Goal: Information Seeking & Learning: Find contact information

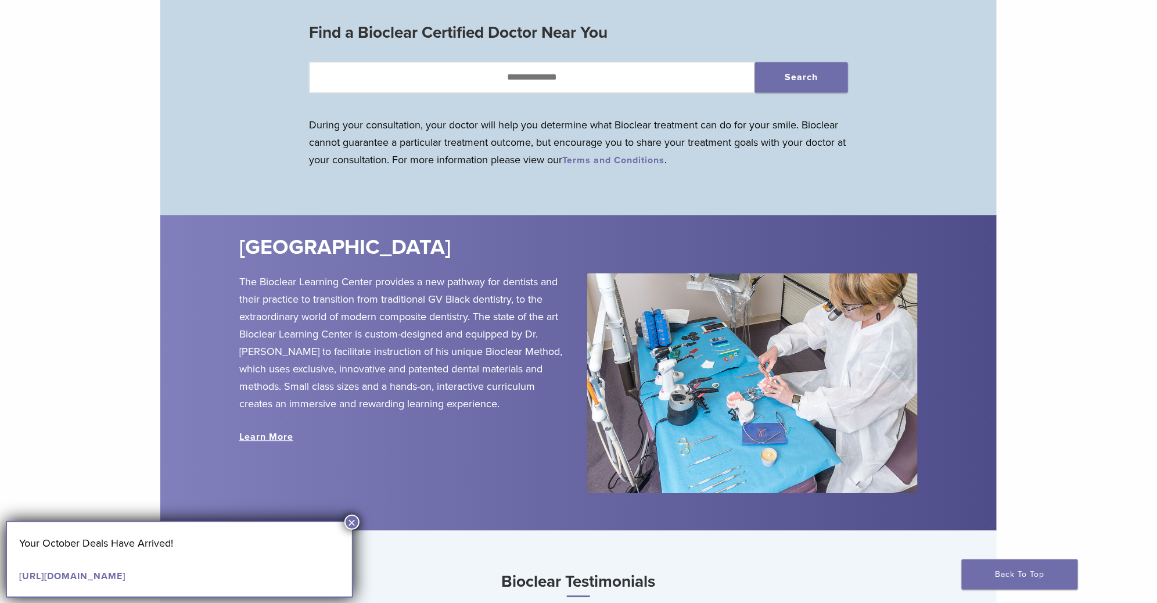
scroll to position [1219, 0]
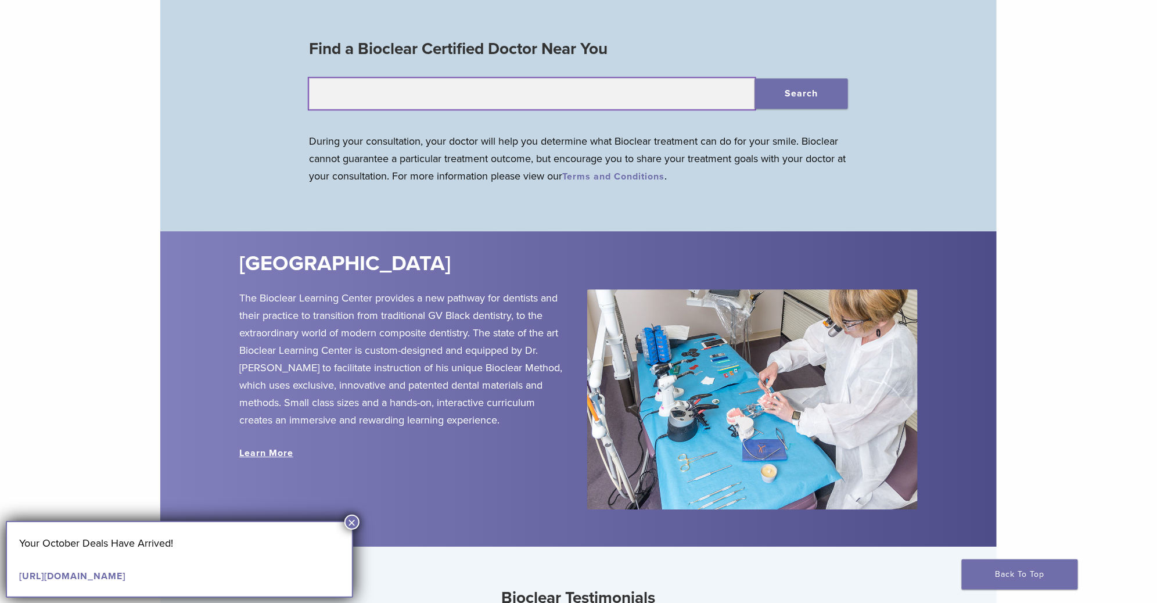
click at [664, 94] on input "text" at bounding box center [532, 93] width 446 height 31
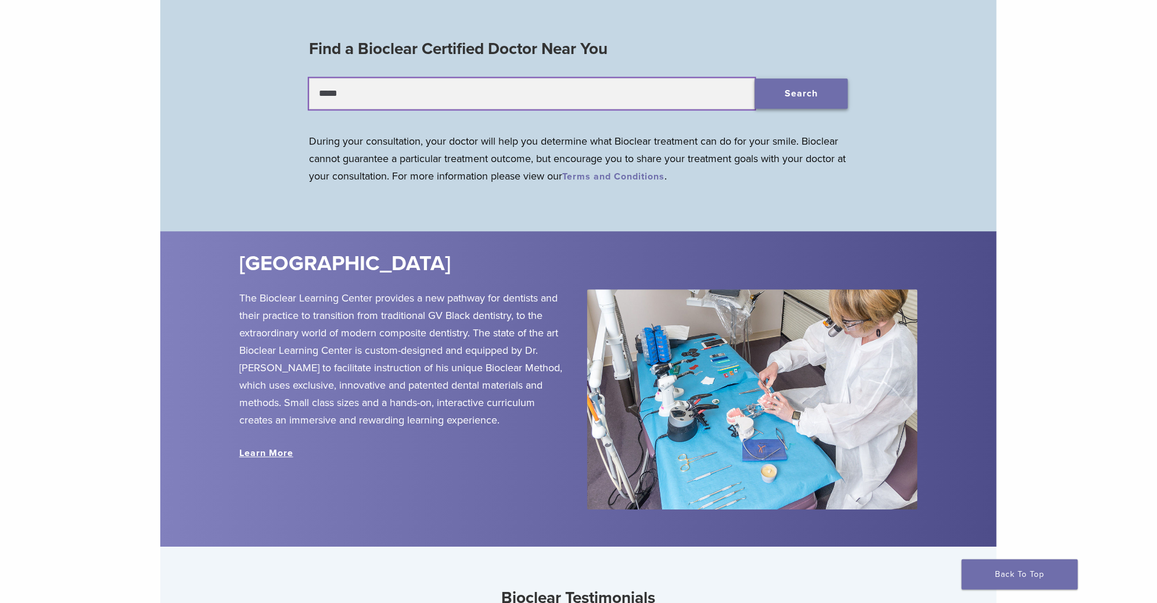
type input "*****"
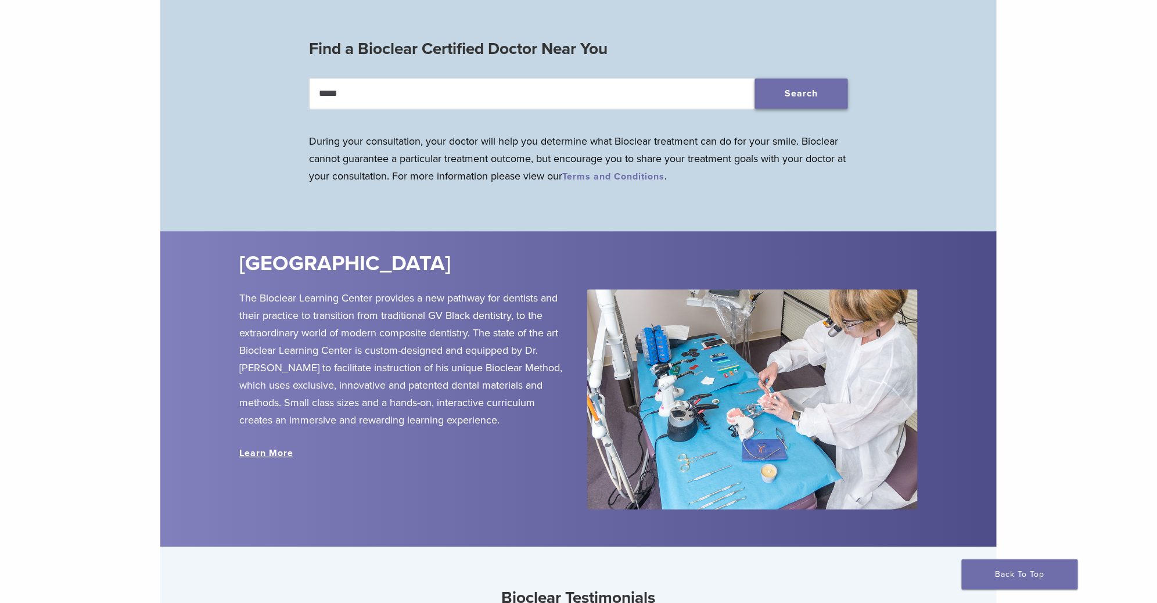
click at [760, 104] on button "Search" at bounding box center [801, 93] width 93 height 30
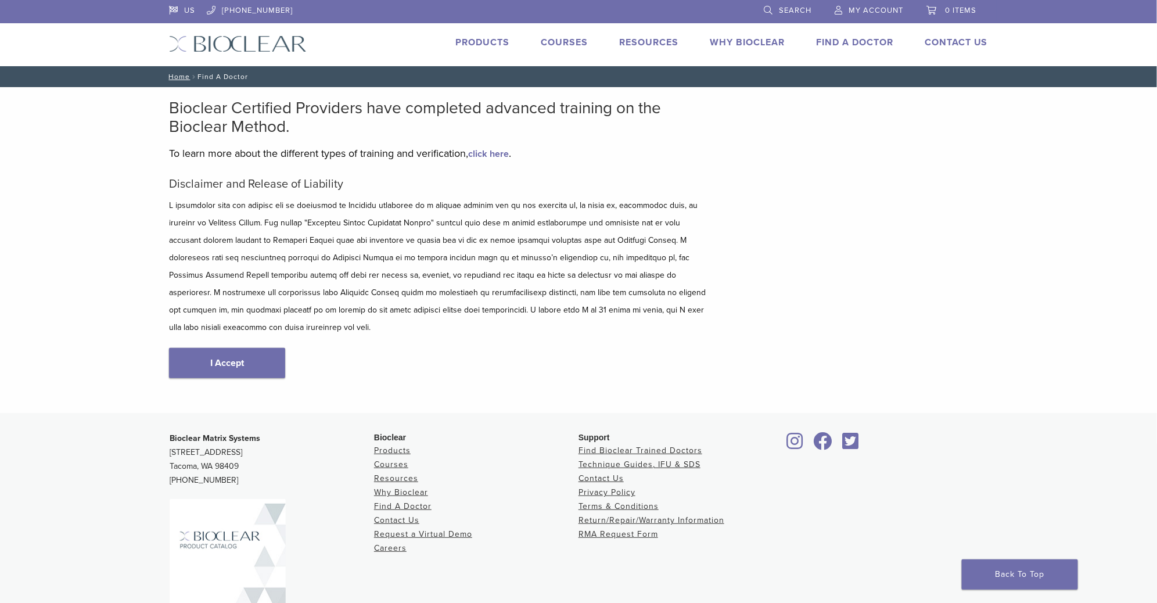
click at [256, 348] on link "I Accept" at bounding box center [227, 363] width 116 height 30
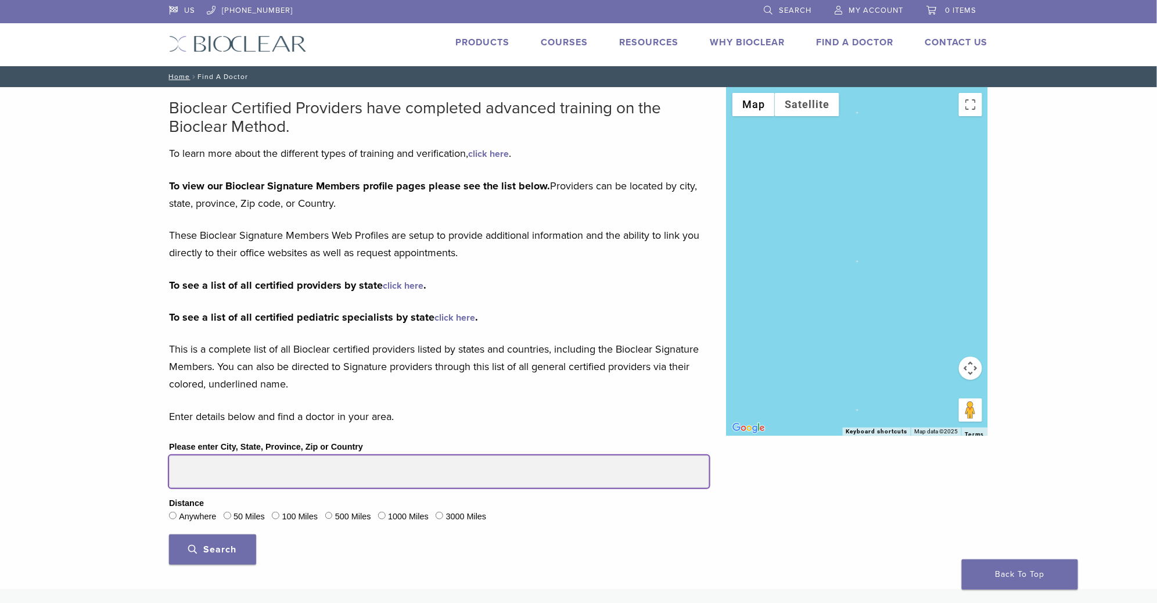
drag, startPoint x: 222, startPoint y: 472, endPoint x: 188, endPoint y: 466, distance: 35.2
click at [189, 467] on input "Please enter City, State, Province, Zip or Country" at bounding box center [439, 471] width 540 height 33
type input "*****"
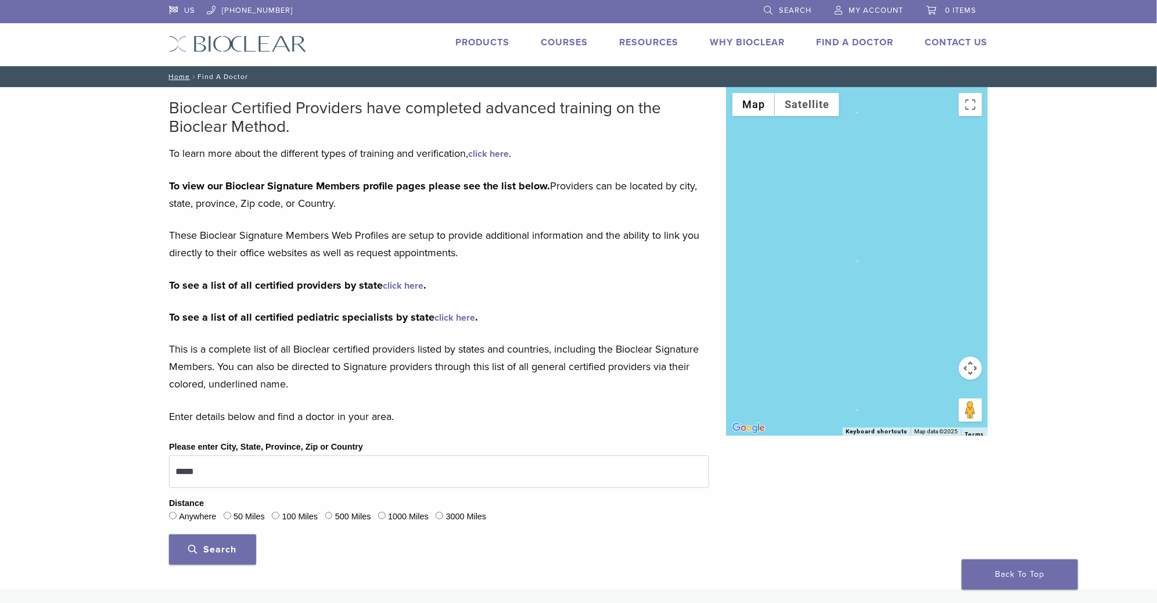
click at [236, 549] on button "Search" at bounding box center [212, 549] width 87 height 30
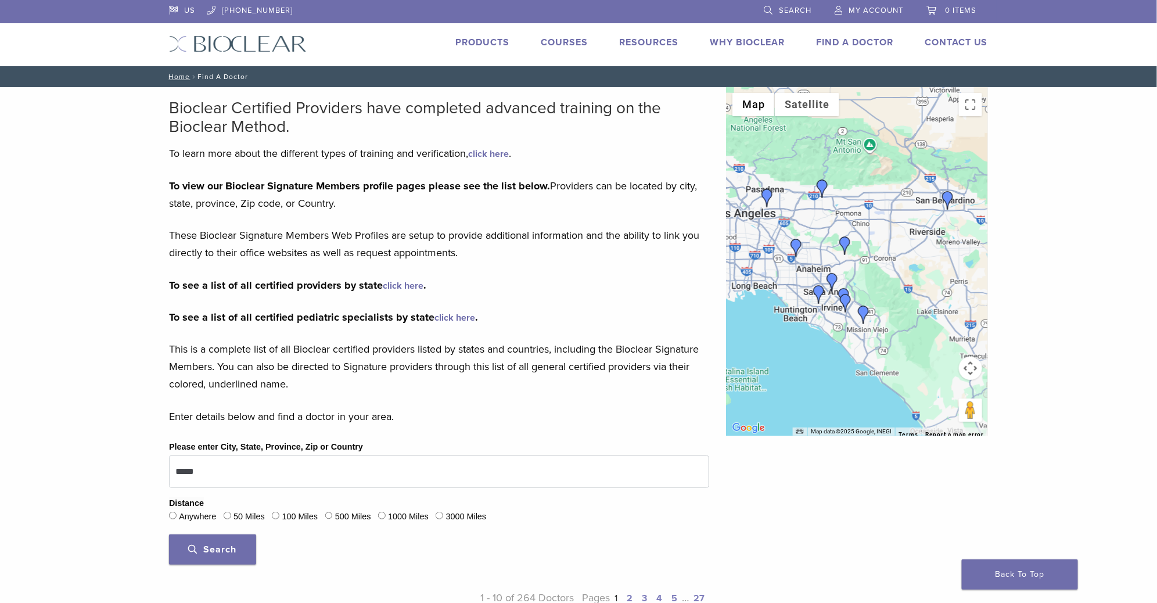
click at [950, 196] on img "Dr. Richard Young" at bounding box center [948, 200] width 19 height 19
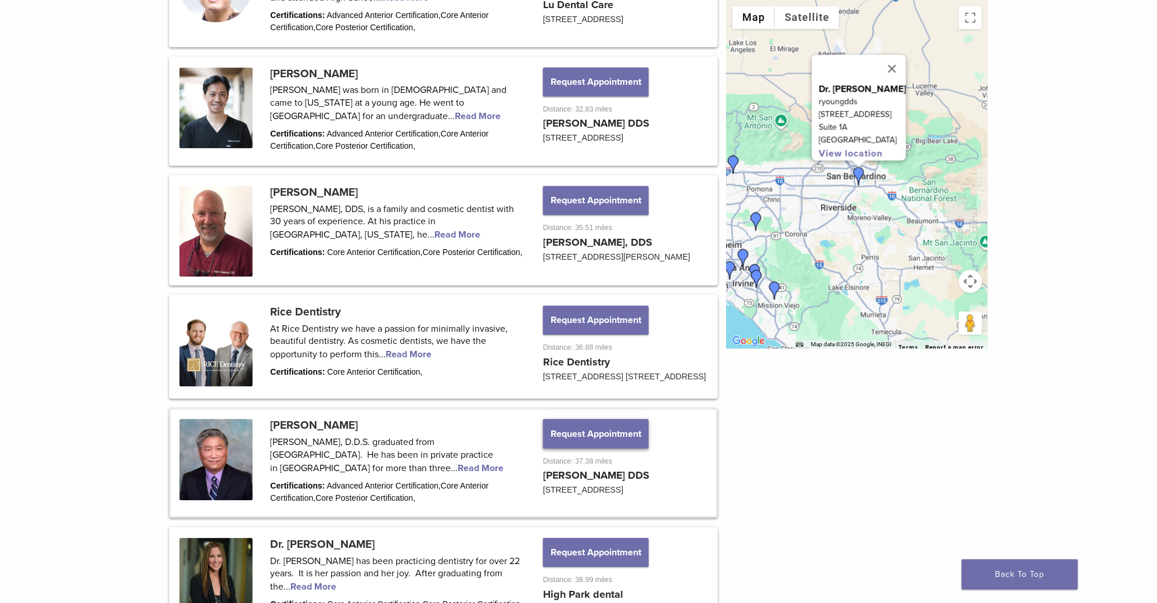
scroll to position [1169, 0]
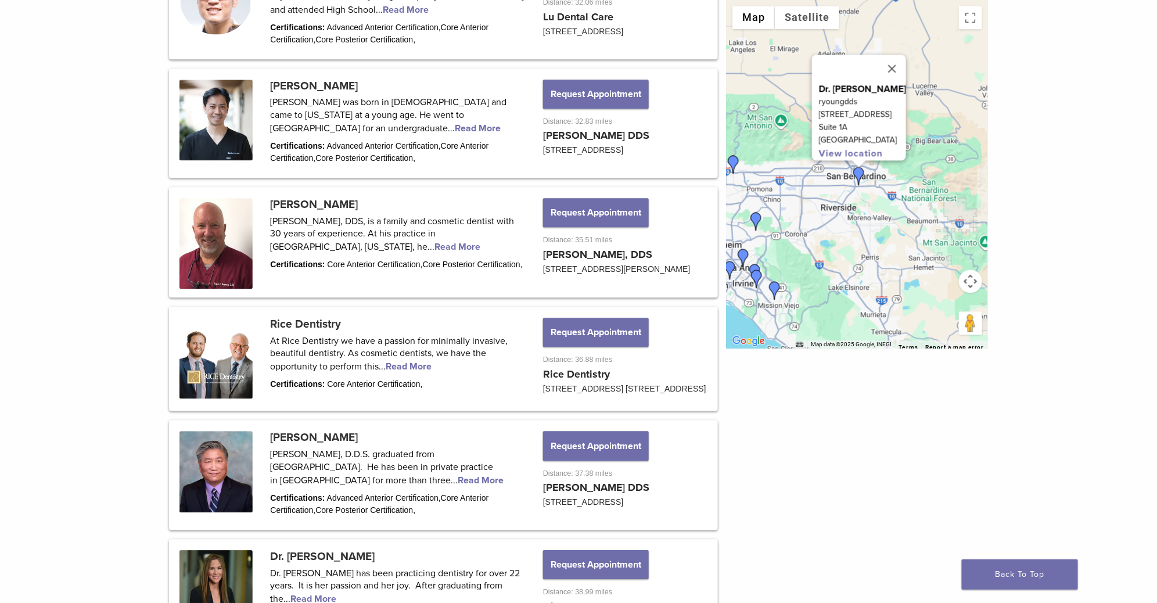
click at [737, 160] on img "Dr. Joy Helou" at bounding box center [733, 164] width 19 height 19
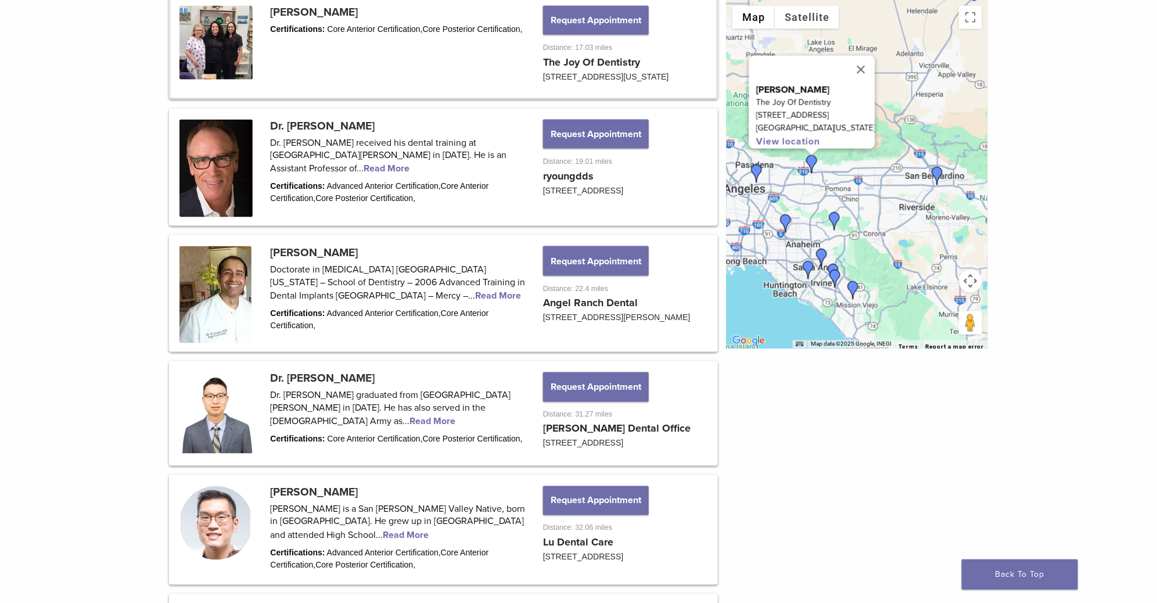
scroll to position [637, 0]
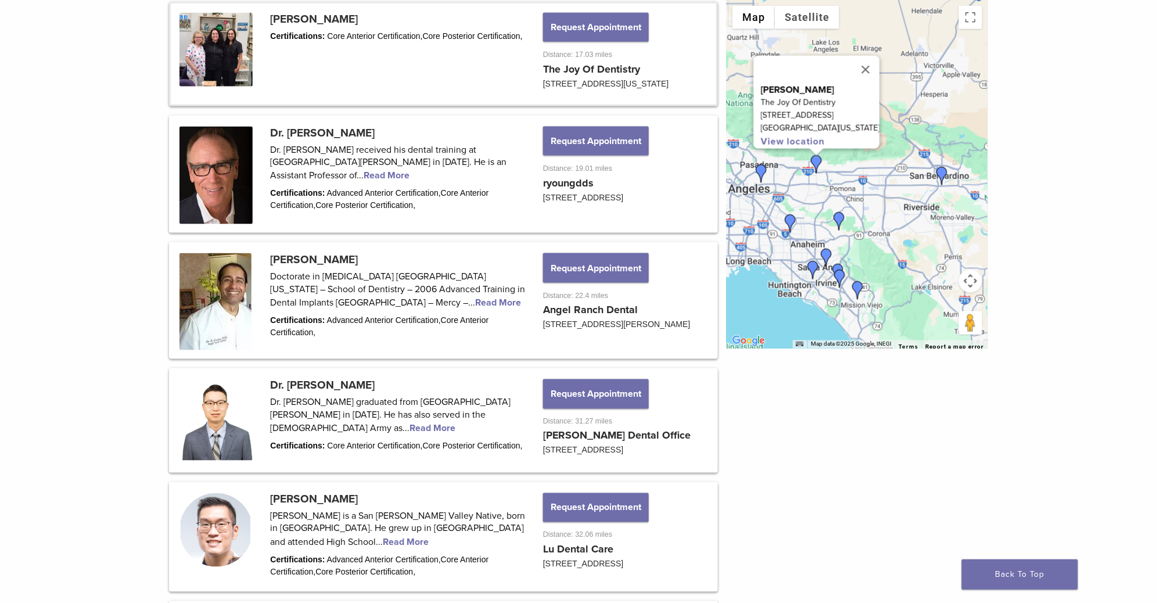
click at [842, 220] on img "Dr. Rajeev Prasher" at bounding box center [839, 221] width 19 height 19
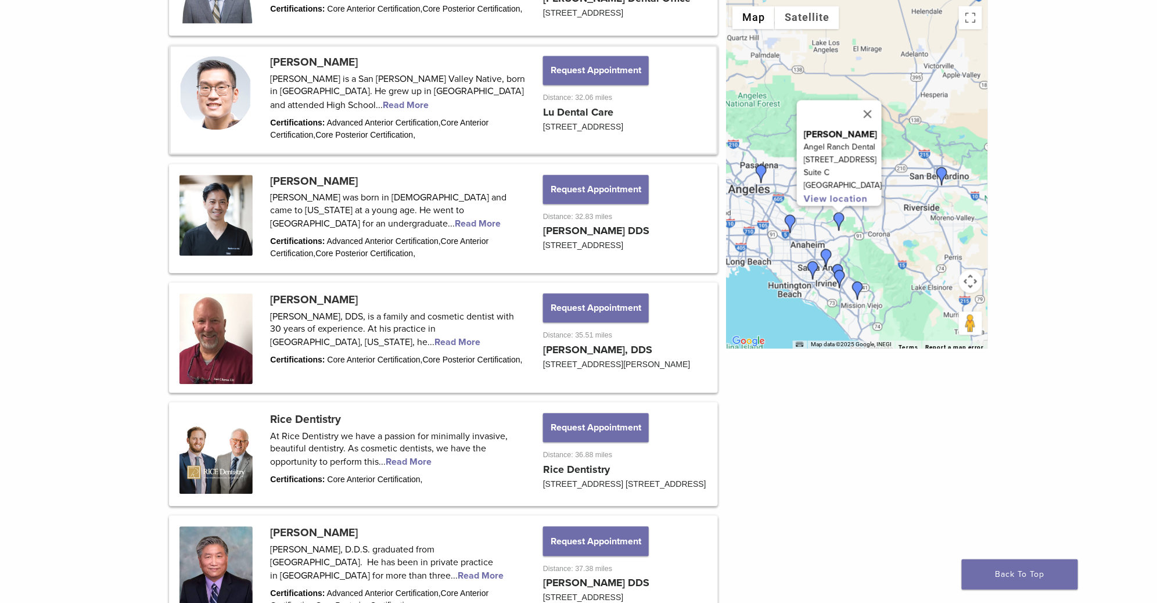
scroll to position [1364, 0]
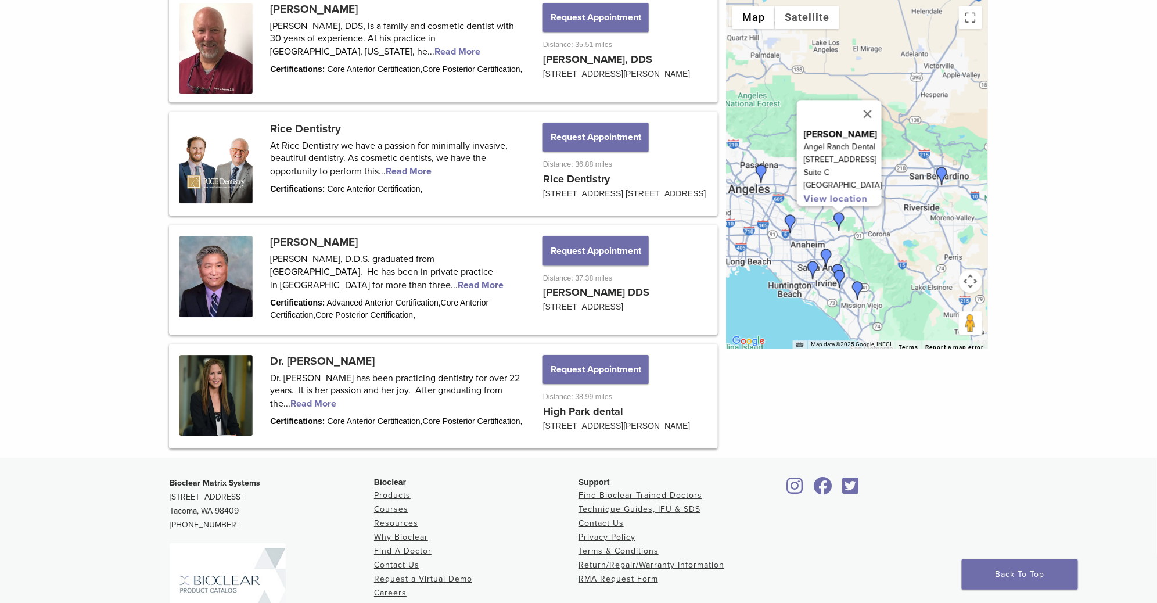
click at [813, 272] on img "Dr. Randy Fong" at bounding box center [813, 270] width 19 height 19
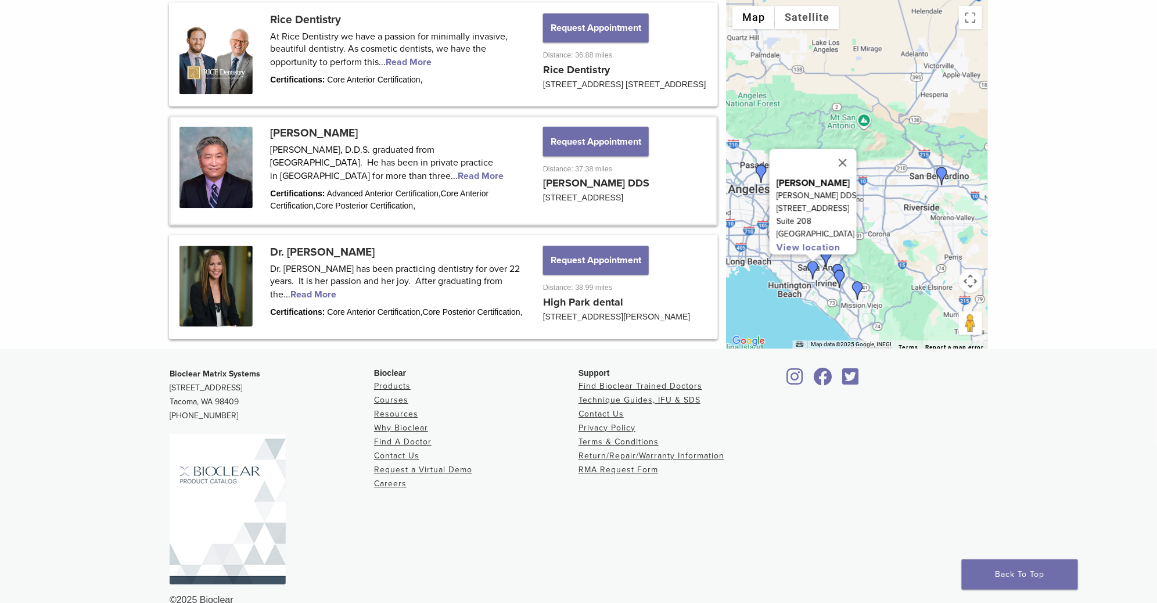
scroll to position [1560, 0]
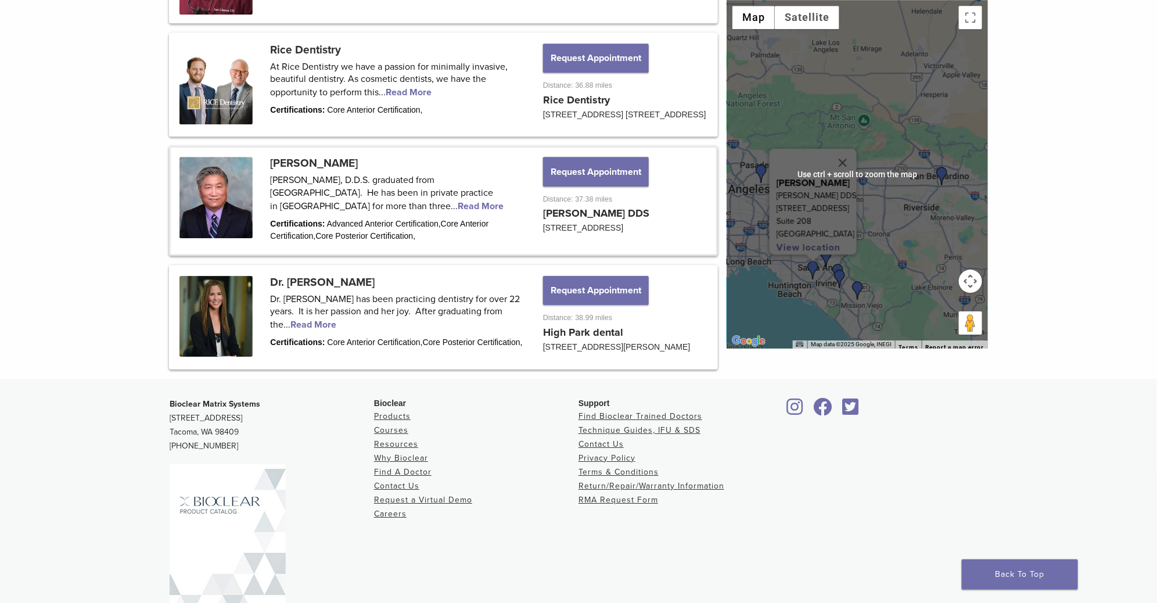
click at [760, 179] on img "Dr. Benjamin Lu" at bounding box center [761, 173] width 19 height 19
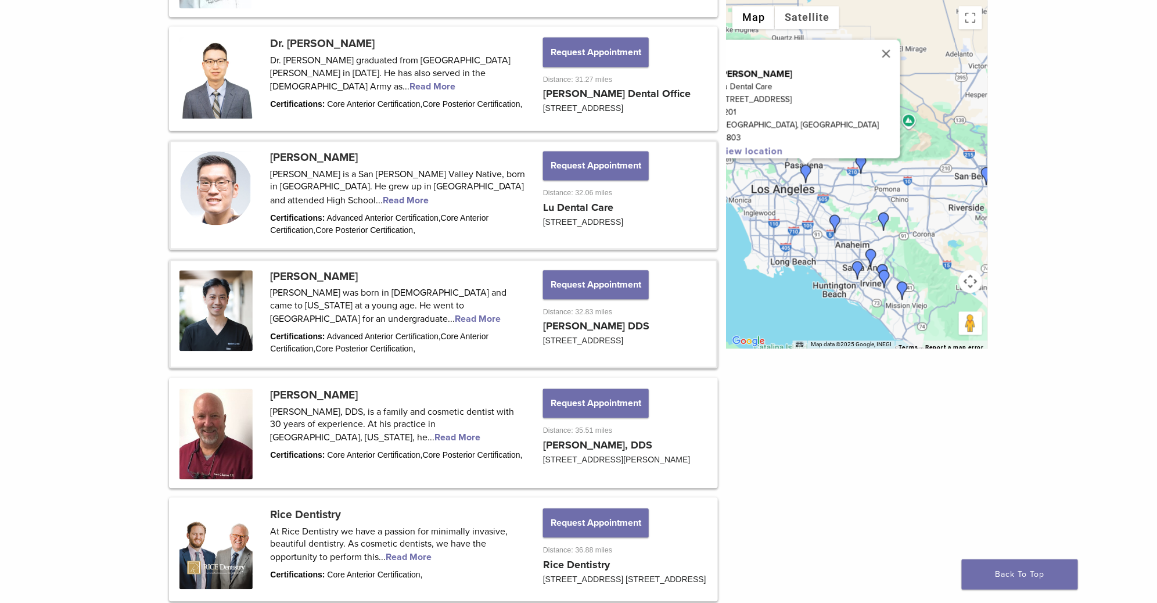
scroll to position [964, 0]
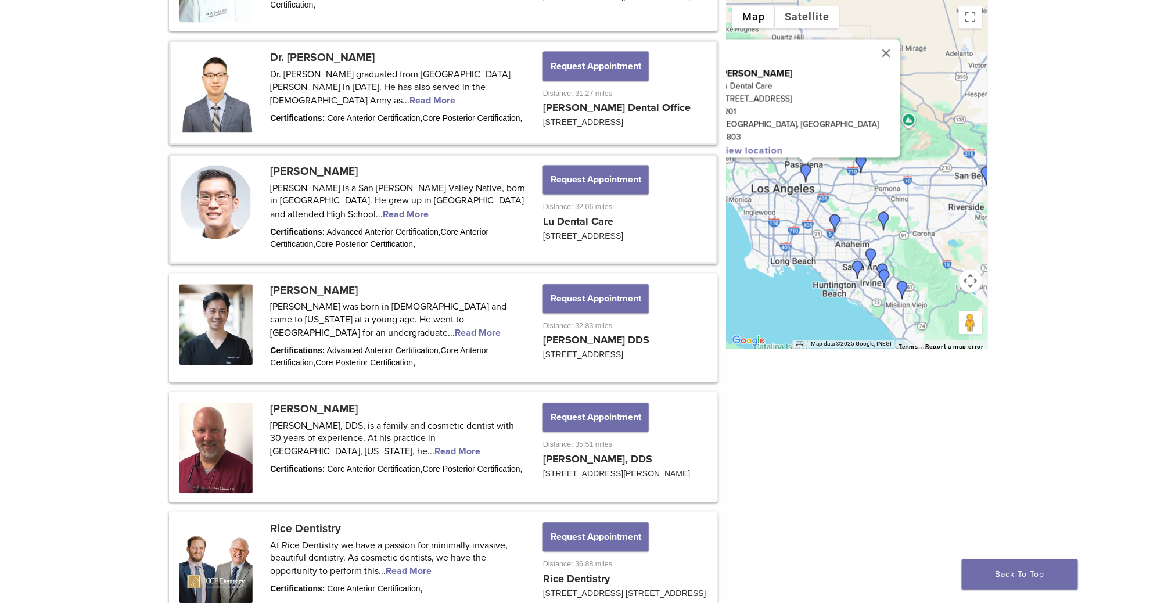
click at [292, 122] on link at bounding box center [443, 92] width 545 height 101
